Goal: Task Accomplishment & Management: Complete application form

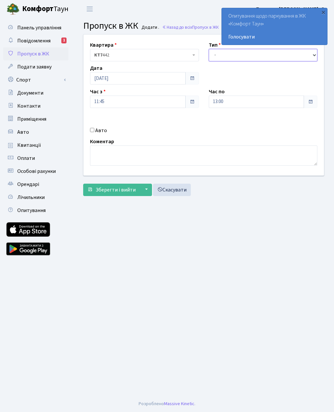
click at [262, 58] on select "- Доставка Таксі Гості Сервіс" at bounding box center [263, 55] width 109 height 12
select select "3"
click at [255, 106] on input "13:00" at bounding box center [257, 102] width 96 height 12
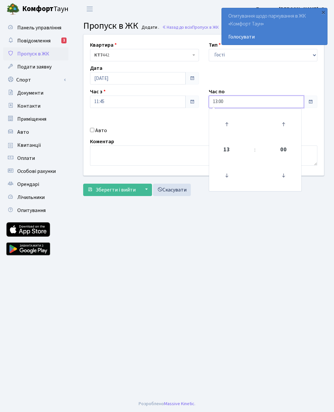
click at [230, 126] on icon at bounding box center [227, 124] width 18 height 18
click at [229, 127] on icon at bounding box center [227, 124] width 18 height 18
click at [228, 126] on icon at bounding box center [227, 124] width 18 height 18
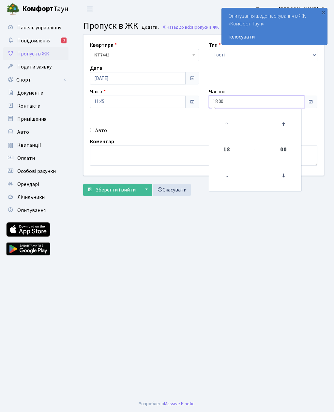
click at [230, 126] on icon at bounding box center [227, 124] width 18 height 18
click at [230, 125] on icon at bounding box center [227, 124] width 18 height 18
click at [229, 124] on icon at bounding box center [227, 124] width 18 height 18
click at [232, 127] on icon at bounding box center [227, 124] width 18 height 18
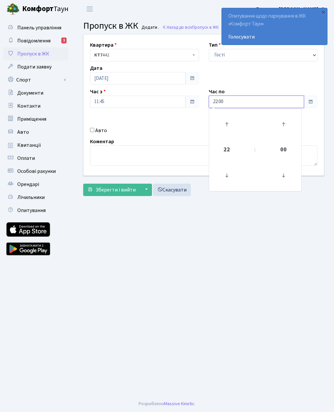
type input "23:00"
click at [92, 130] on input "Авто" at bounding box center [92, 130] width 4 height 4
checkbox input "true"
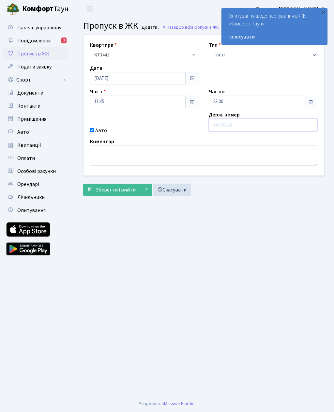
click at [252, 126] on input "text" at bounding box center [263, 125] width 109 height 12
paste input "КА5452НР"
type input "КА5452НР"
click at [128, 191] on span "Зберегти і вийти" at bounding box center [116, 189] width 40 height 7
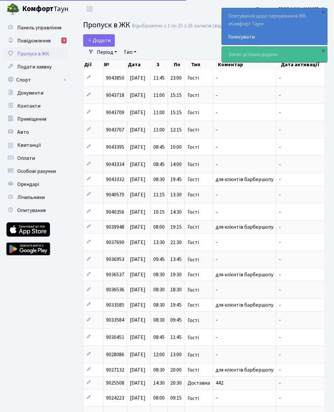
select select "25"
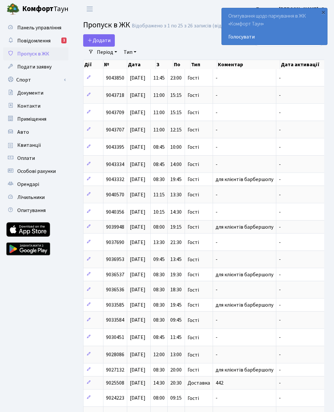
click at [97, 41] on span "Додати" at bounding box center [98, 40] width 23 height 7
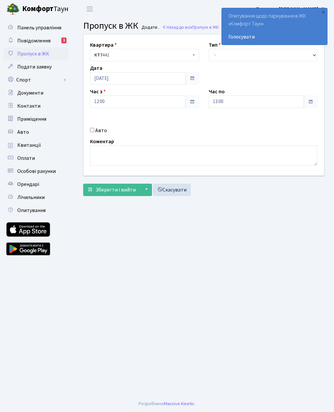
click at [92, 128] on input "Авто" at bounding box center [92, 130] width 4 height 4
checkbox input "true"
click at [214, 60] on select "- Доставка Таксі Гості Сервіс" at bounding box center [263, 55] width 109 height 12
select select "3"
click at [224, 123] on input "text" at bounding box center [263, 125] width 109 height 12
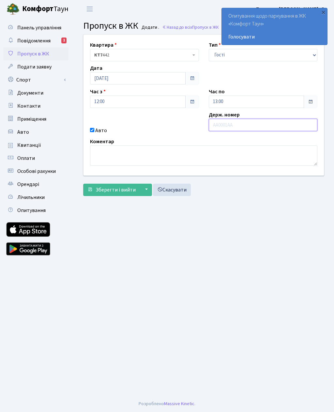
type input "R"
type input "Ка0306еа"
click at [217, 101] on input "13:00" at bounding box center [257, 102] width 96 height 12
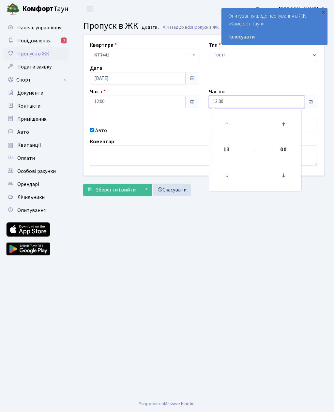
click at [226, 123] on icon at bounding box center [227, 124] width 18 height 18
click at [226, 127] on icon at bounding box center [227, 124] width 18 height 18
click at [228, 119] on icon at bounding box center [227, 124] width 18 height 18
click at [226, 120] on icon at bounding box center [227, 124] width 18 height 18
click at [227, 120] on icon at bounding box center [227, 124] width 18 height 18
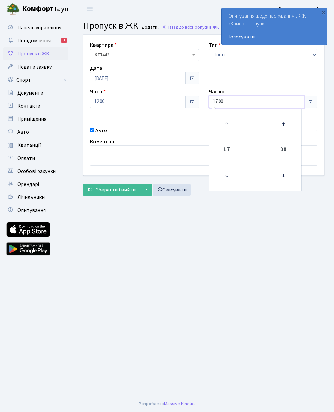
type input "18:00"
click at [176, 223] on main "Admin Пропуск в ЖК Додати Пропуск в ЖК Додати . Назад до всіх Пропуск в ЖК Квар…" at bounding box center [203, 207] width 260 height 378
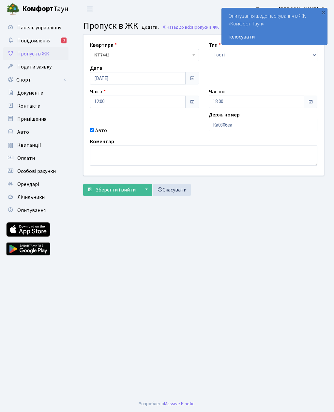
click at [122, 187] on span "Зберегти і вийти" at bounding box center [116, 189] width 40 height 7
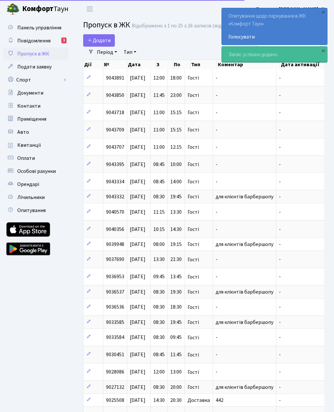
select select "25"
